Goal: Check status: Check status

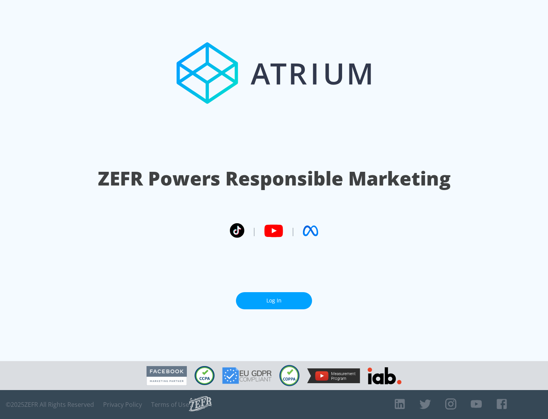
click at [274, 297] on link "Log In" at bounding box center [274, 300] width 76 height 17
